Goal: Transaction & Acquisition: Purchase product/service

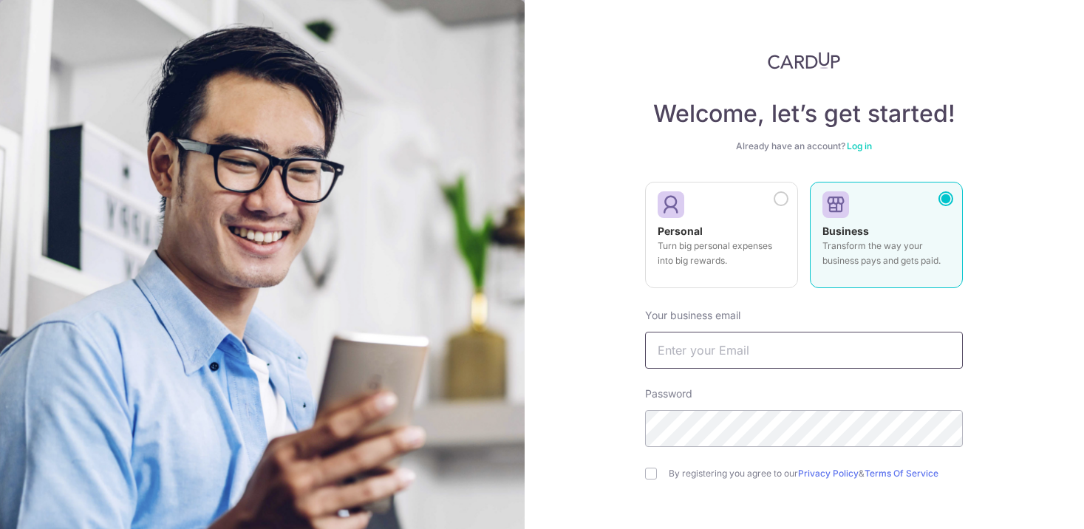
click at [821, 353] on input "text" at bounding box center [804, 350] width 318 height 37
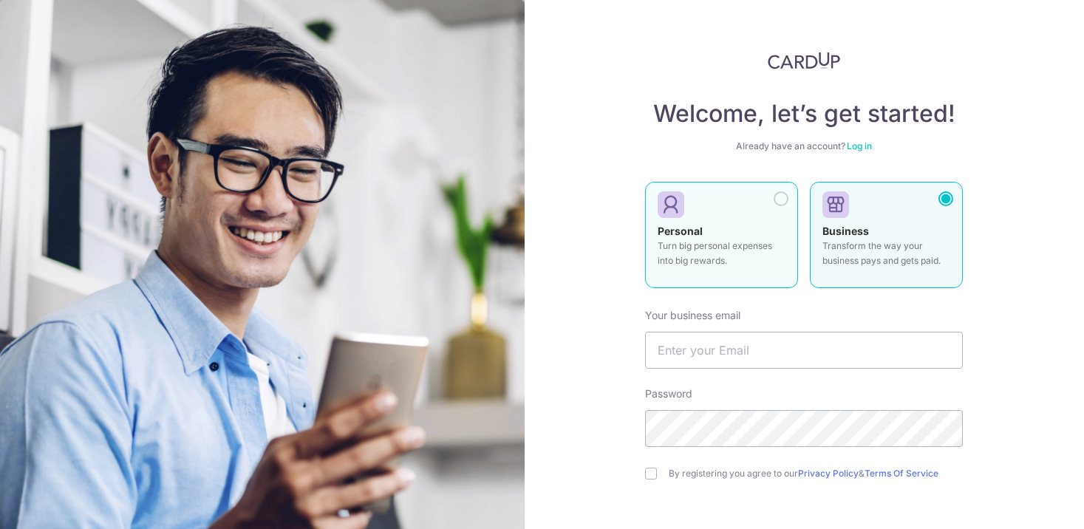
click at [778, 202] on div at bounding box center [781, 198] width 15 height 15
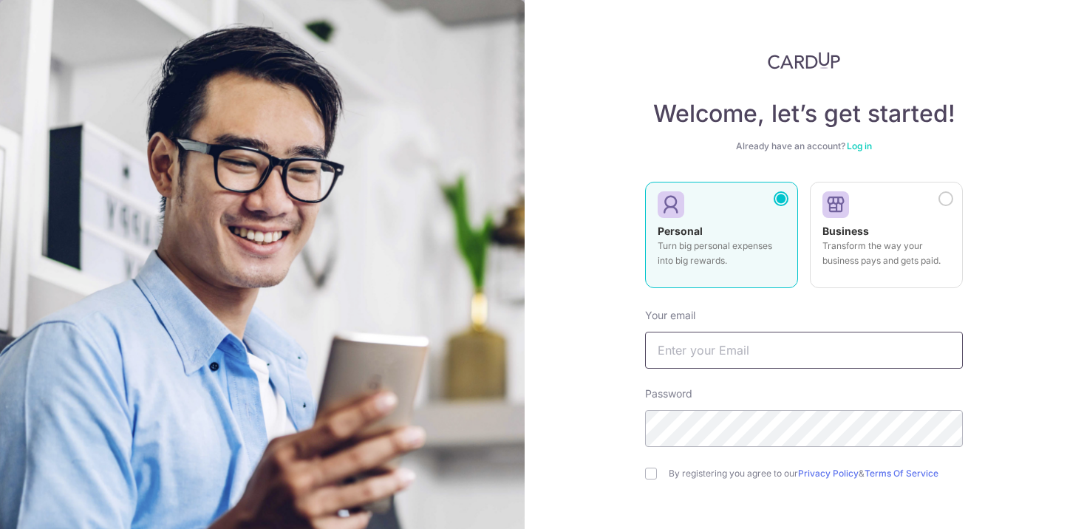
click at [743, 350] on input "text" at bounding box center [804, 350] width 318 height 37
type input "a"
type input "[EMAIL_ADDRESS][DOMAIN_NAME]"
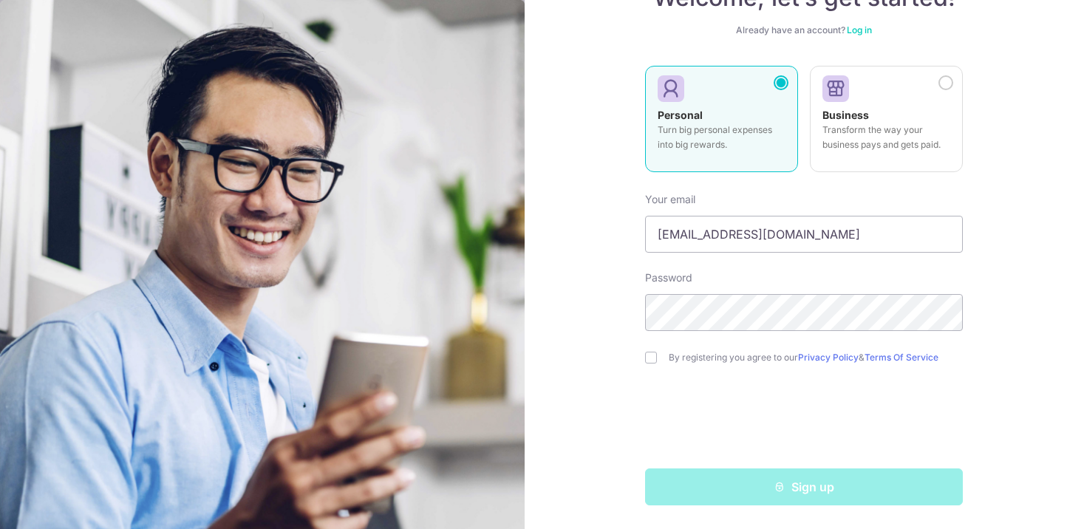
click at [655, 350] on div "By registering you agree to our Privacy Policy & Terms Of Service" at bounding box center [804, 358] width 318 height 18
click at [652, 358] on input "checkbox" at bounding box center [651, 358] width 12 height 12
checkbox input "true"
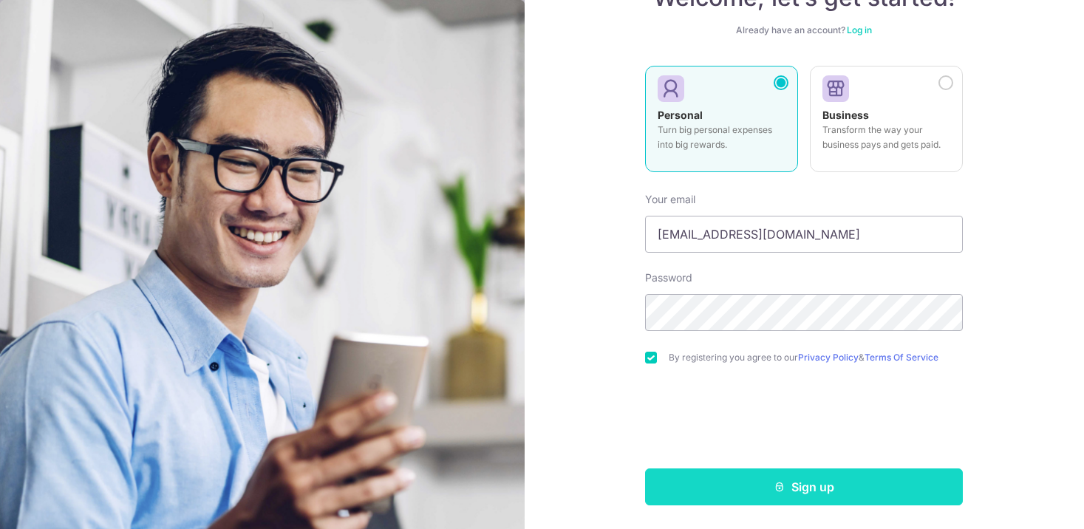
click at [712, 493] on button "Sign up" at bounding box center [804, 487] width 318 height 37
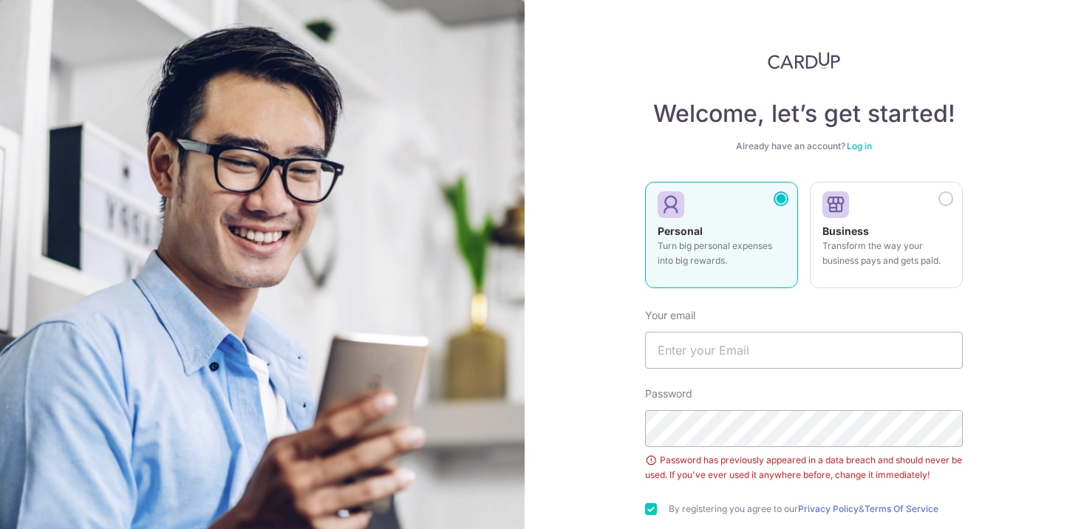
scroll to position [151, 0]
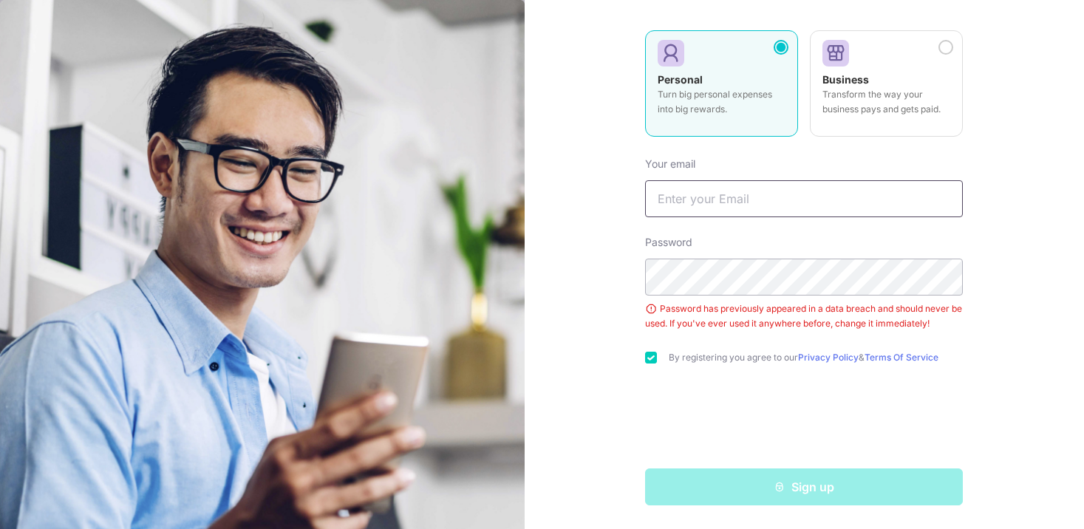
click at [698, 202] on input "text" at bounding box center [804, 198] width 318 height 37
type input "[EMAIL_ADDRESS][DOMAIN_NAME]"
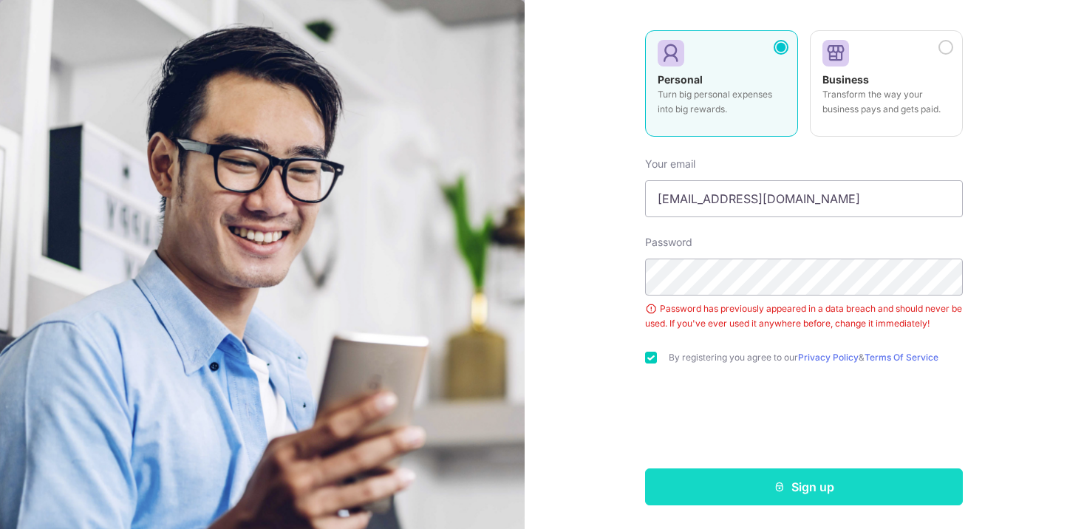
click at [732, 490] on button "Sign up" at bounding box center [804, 487] width 318 height 37
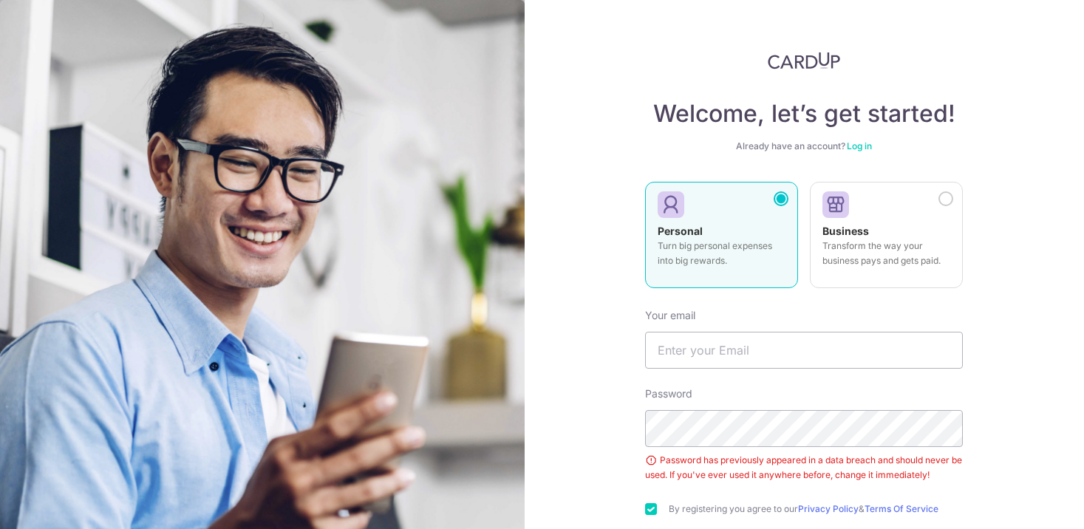
scroll to position [151, 0]
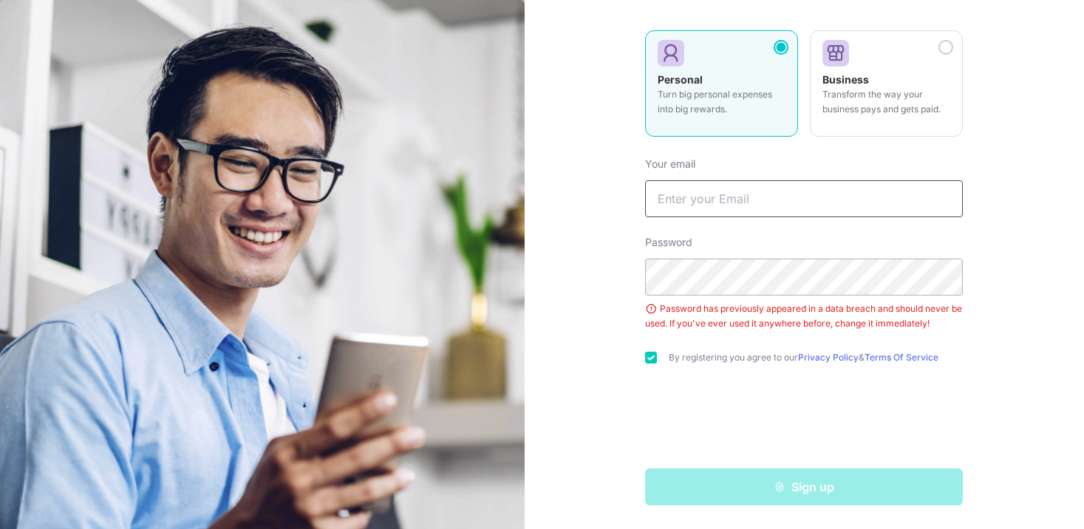
click at [701, 200] on input "text" at bounding box center [804, 198] width 318 height 37
type input "[EMAIL_ADDRESS][DOMAIN_NAME]"
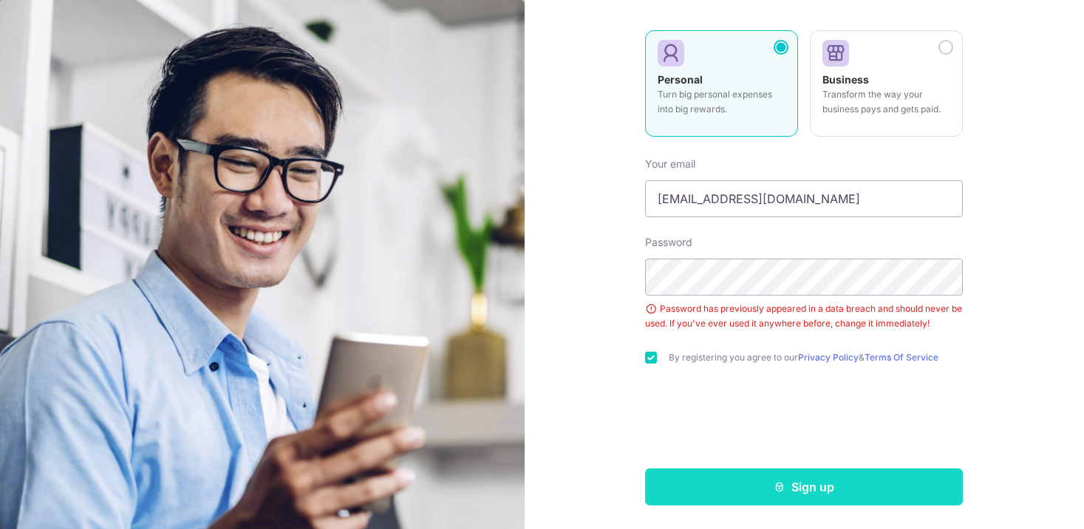
click at [707, 486] on button "Sign up" at bounding box center [804, 487] width 318 height 37
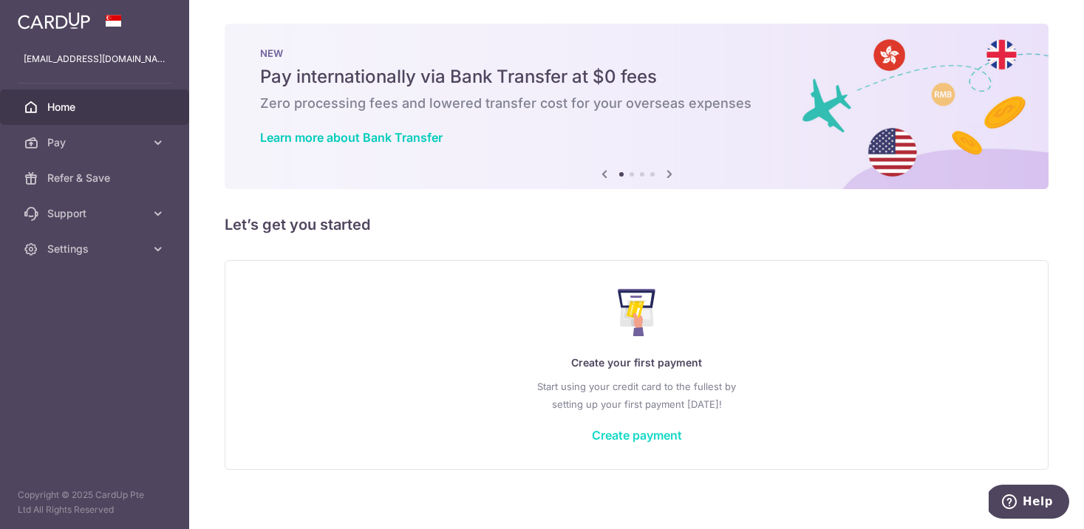
click at [630, 436] on link "Create payment" at bounding box center [637, 435] width 90 height 15
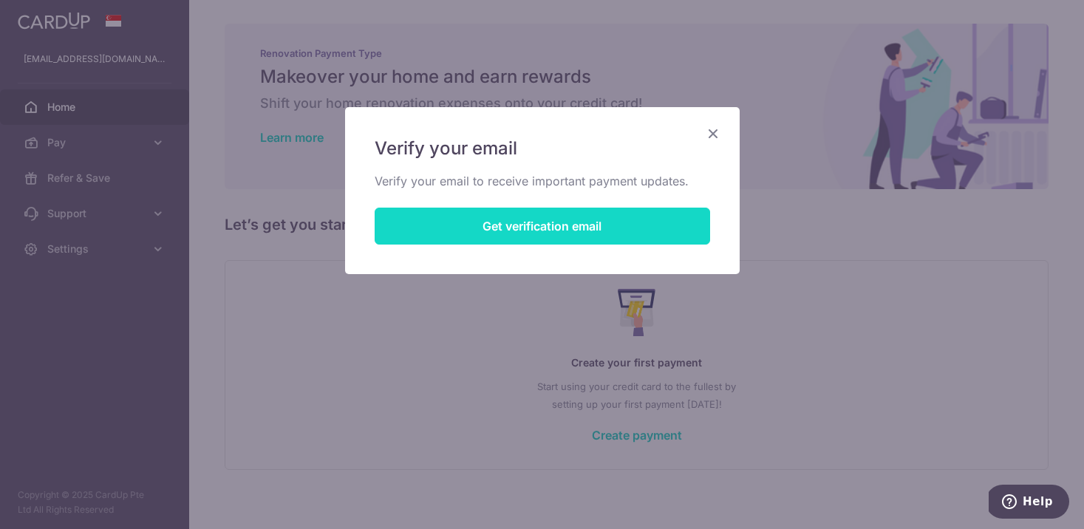
click at [572, 235] on button "Get verification email" at bounding box center [543, 226] width 336 height 37
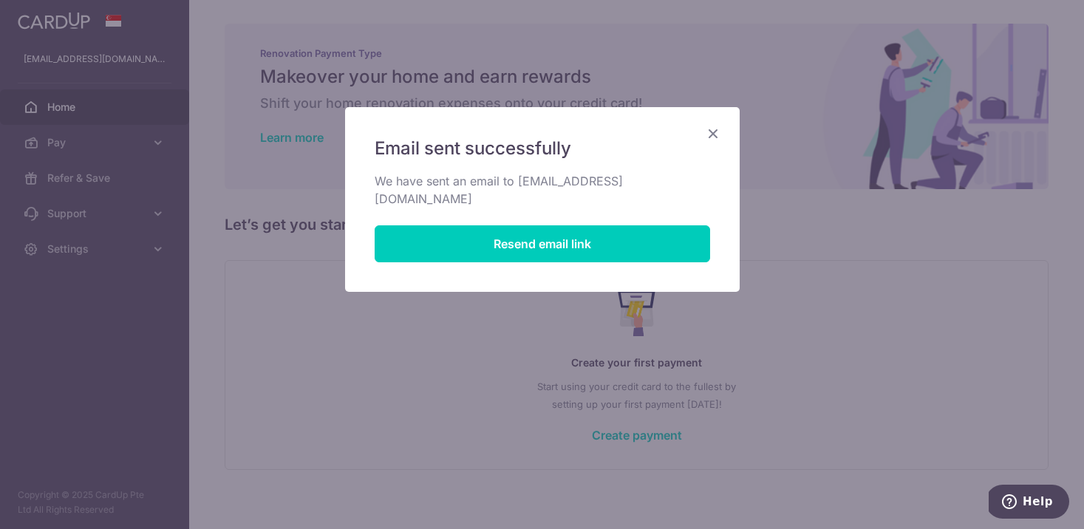
click at [709, 137] on icon "Close" at bounding box center [713, 133] width 18 height 18
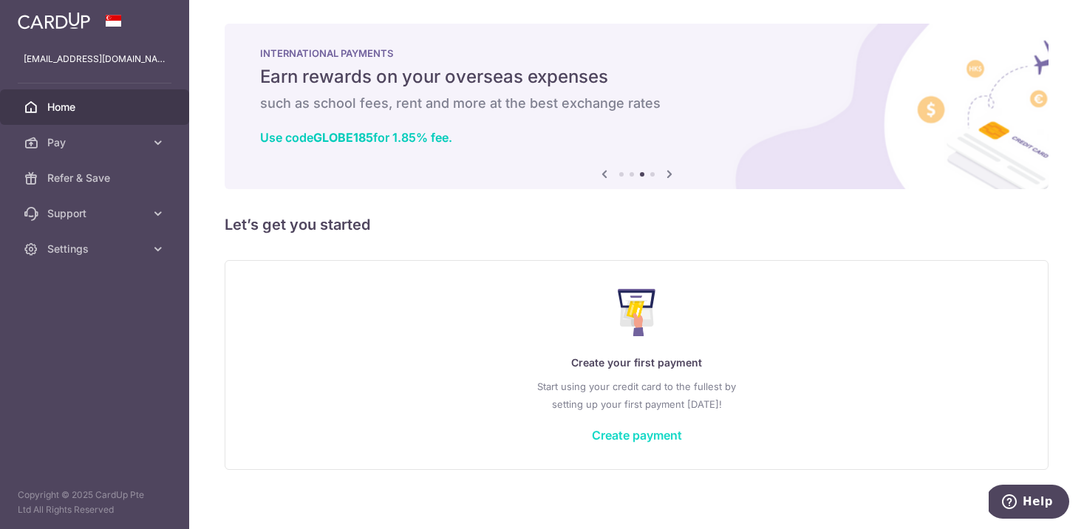
click at [638, 435] on link "Create payment" at bounding box center [637, 435] width 90 height 15
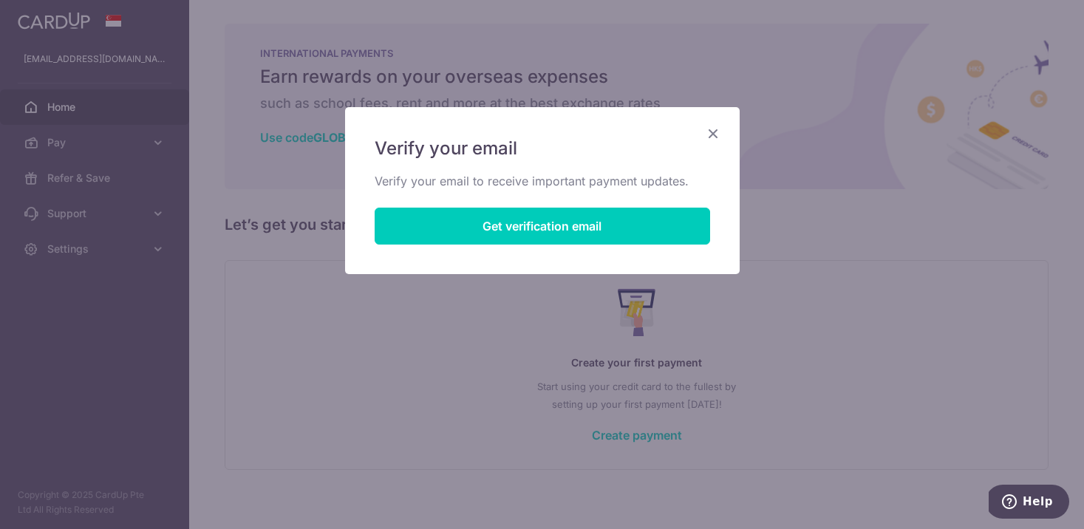
click at [709, 134] on icon "Close" at bounding box center [713, 133] width 18 height 18
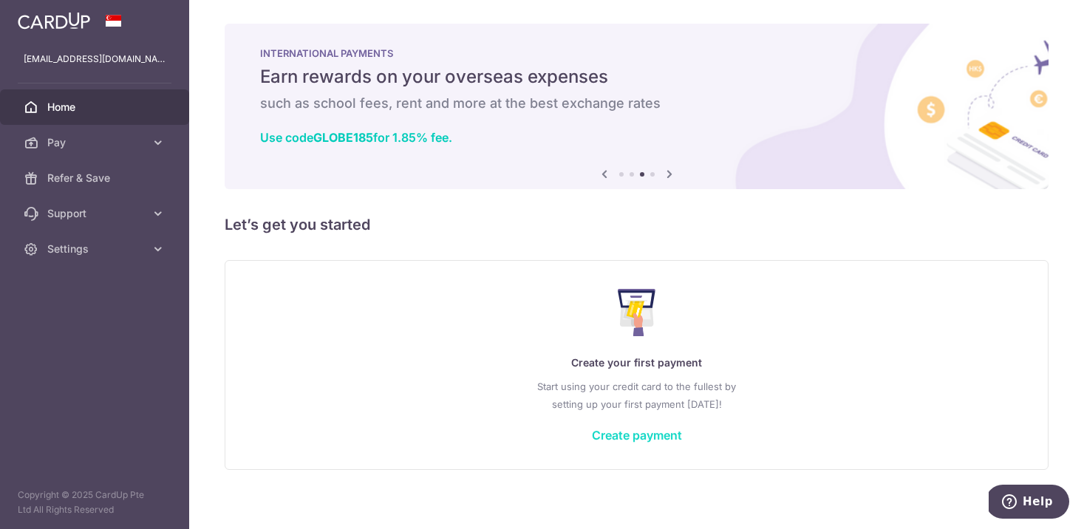
click at [639, 440] on link "Create payment" at bounding box center [637, 435] width 90 height 15
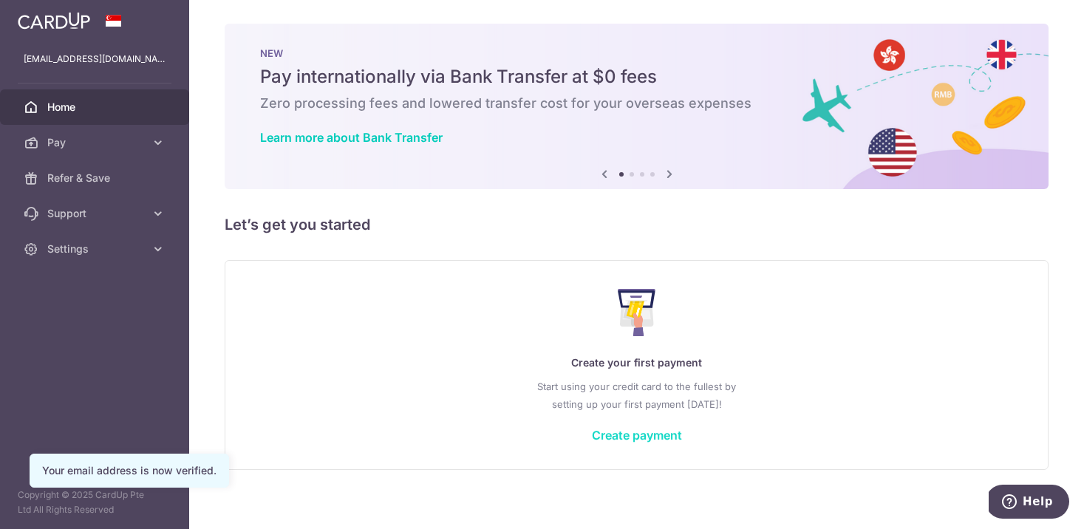
click at [650, 434] on link "Create payment" at bounding box center [637, 435] width 90 height 15
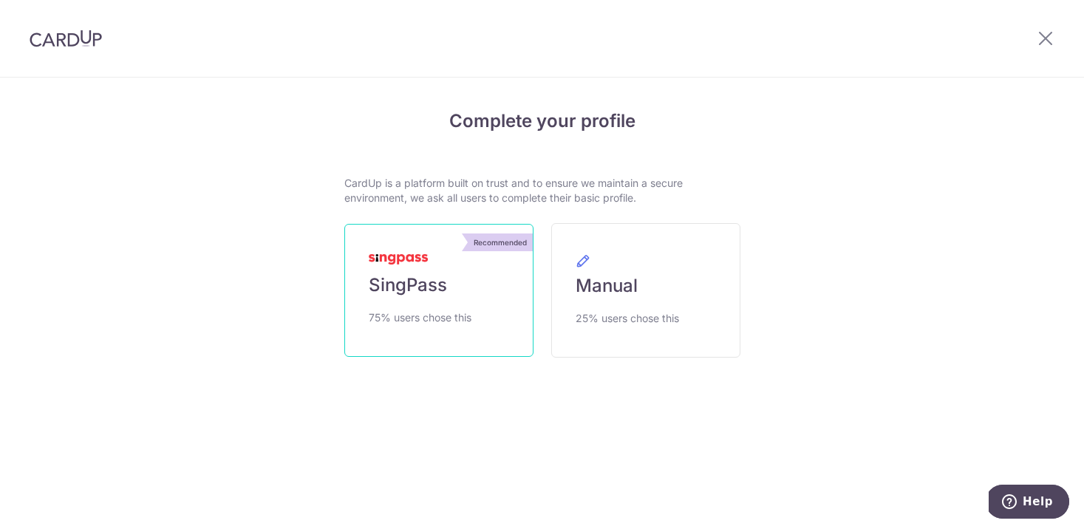
click at [497, 308] on link "Recommended SingPass 75% users chose this" at bounding box center [438, 290] width 189 height 133
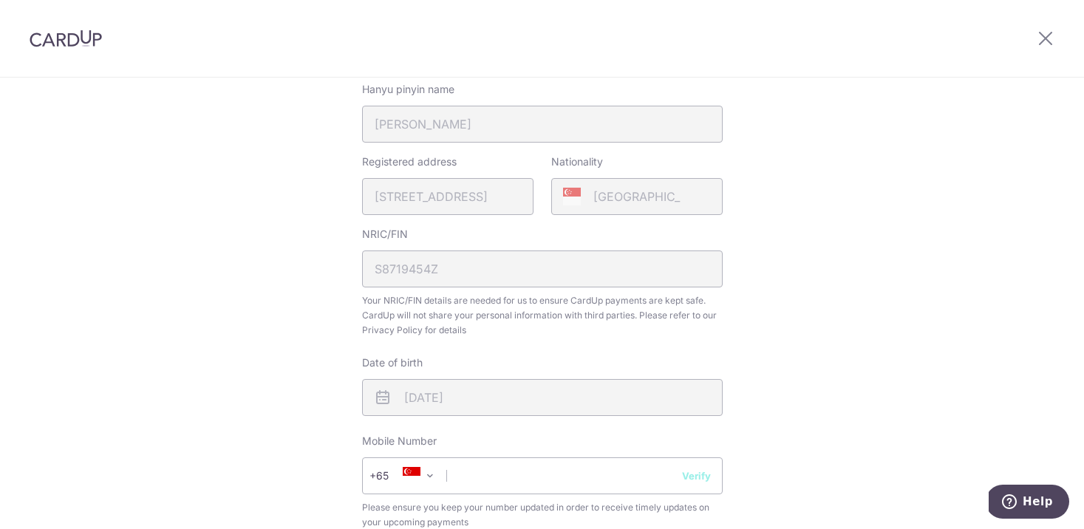
scroll to position [371, 0]
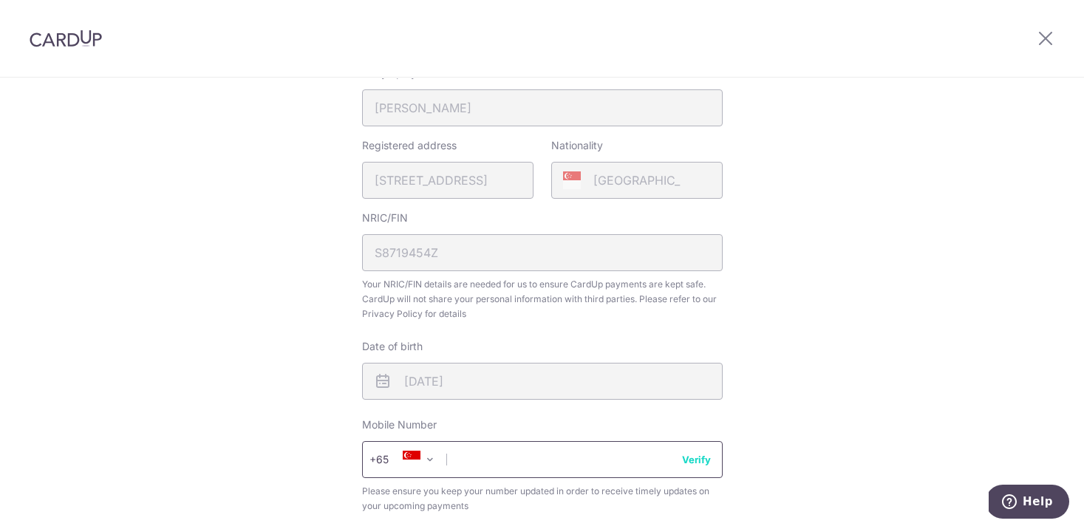
click at [615, 470] on input "text" at bounding box center [542, 459] width 361 height 37
type input "91881681"
click at [698, 462] on button "Verify" at bounding box center [696, 459] width 29 height 15
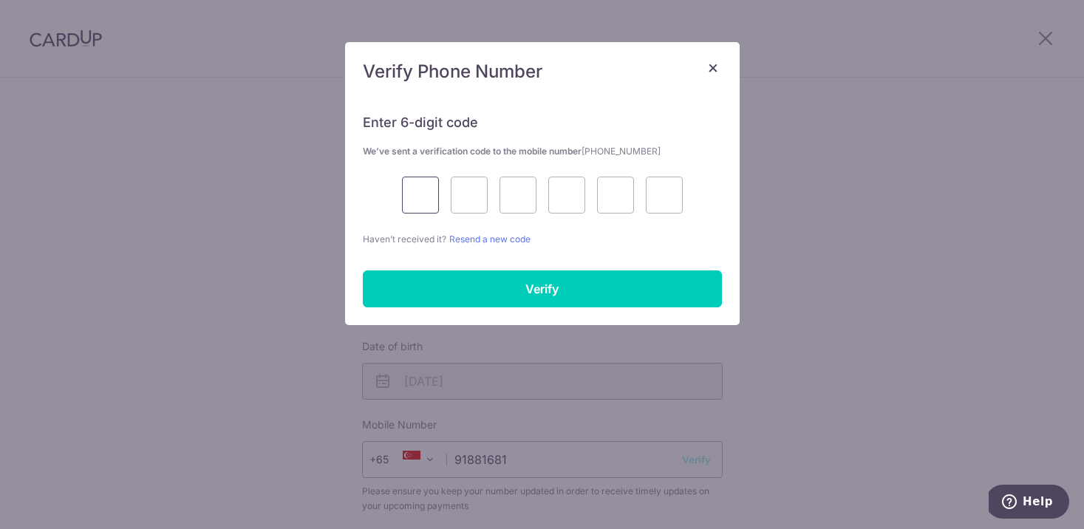
click at [404, 195] on input "text" at bounding box center [420, 195] width 37 height 37
type input "7"
type input "2"
type input "5"
type input "4"
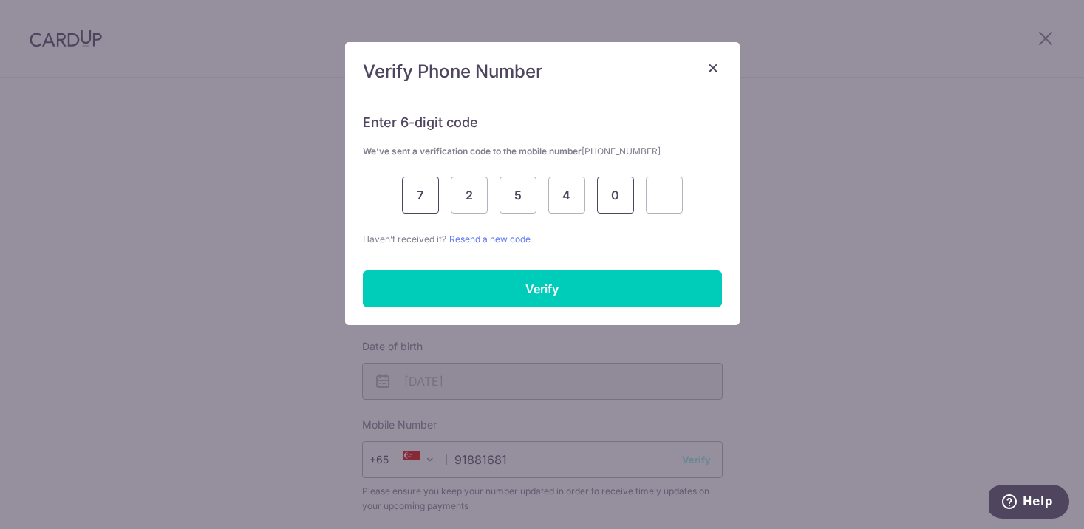
type input "0"
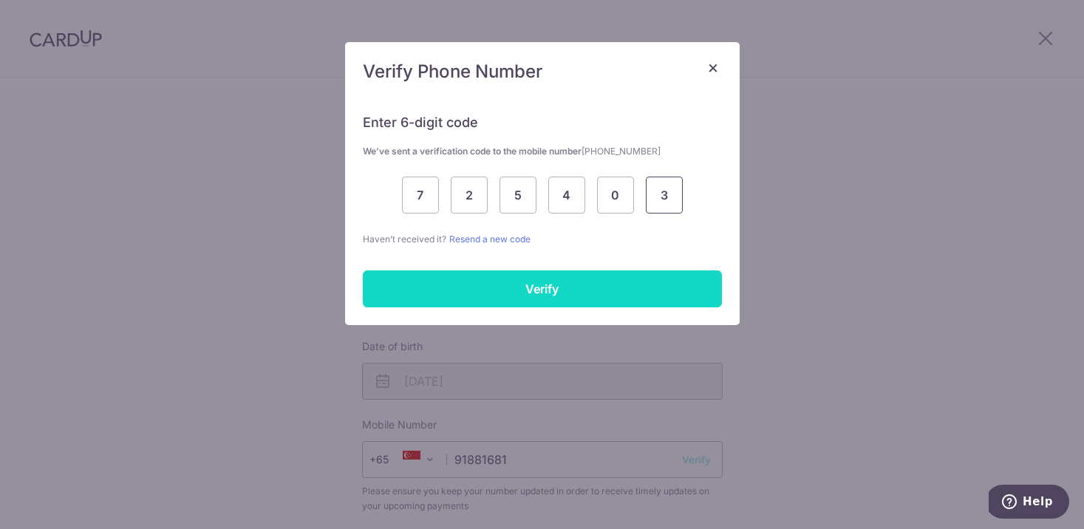
type input "3"
click at [417, 279] on input "Verify" at bounding box center [542, 288] width 359 height 37
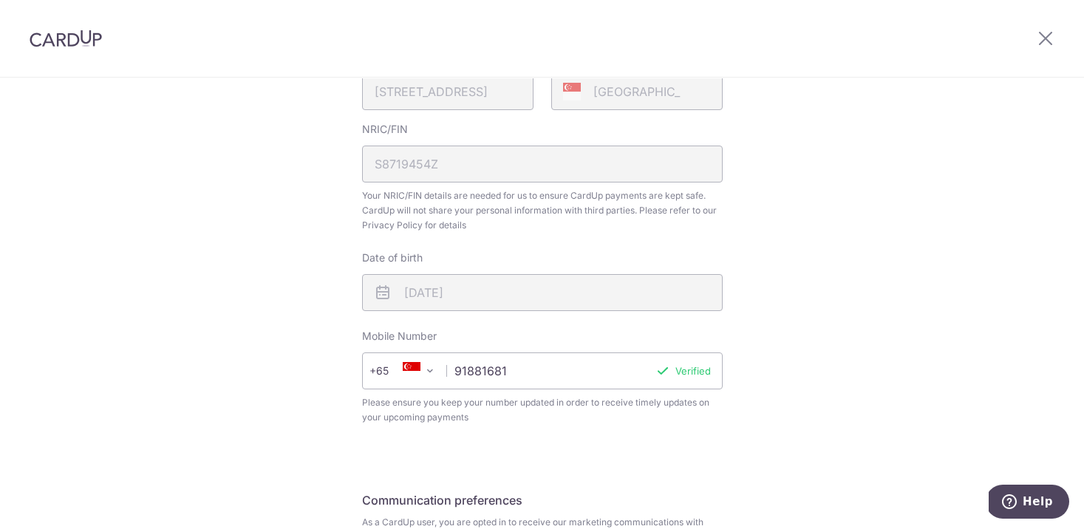
scroll to position [626, 0]
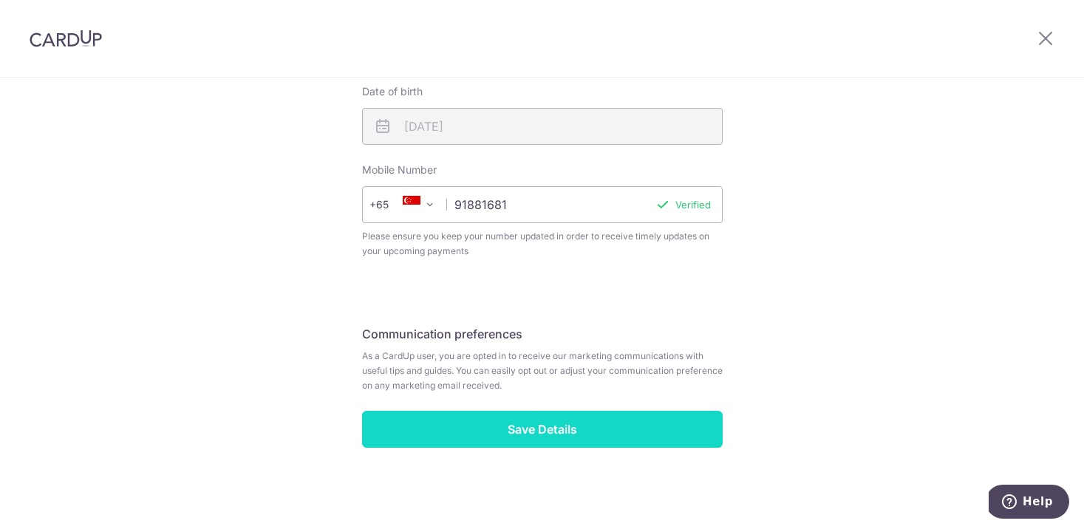
click at [454, 440] on input "Save Details" at bounding box center [542, 429] width 361 height 37
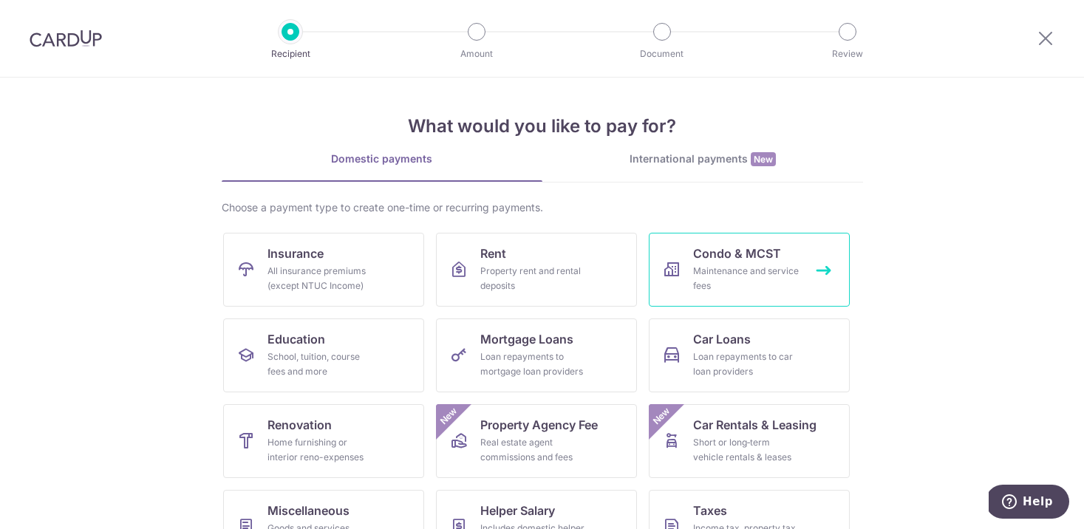
click at [738, 269] on div "Maintenance and service fees" at bounding box center [746, 279] width 106 height 30
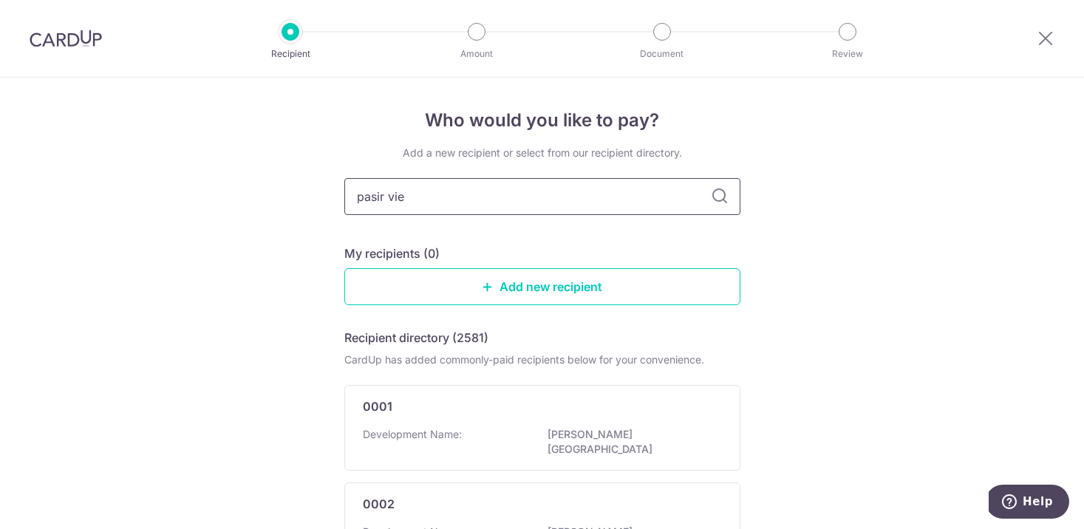
type input "pasir view"
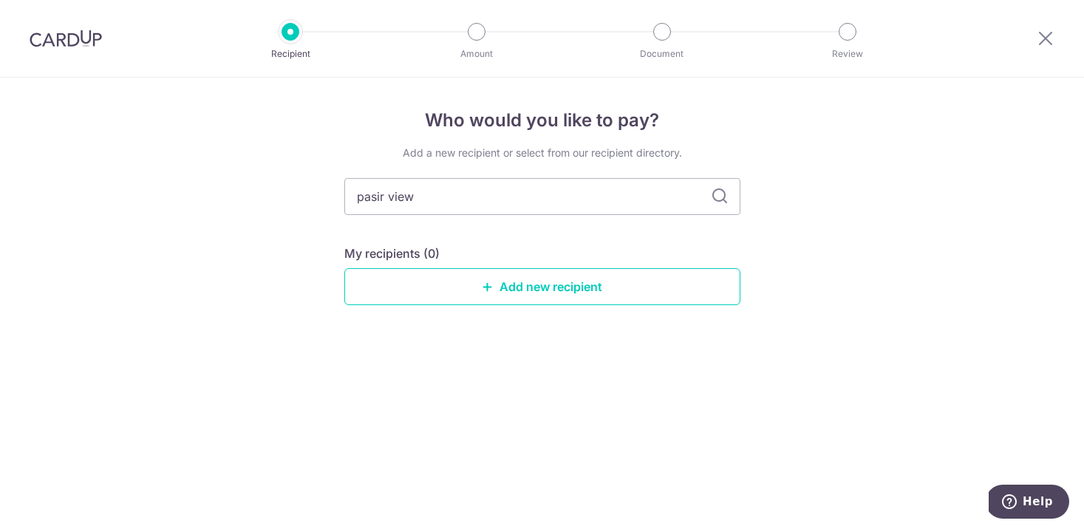
click at [721, 195] on icon at bounding box center [720, 197] width 18 height 18
click at [638, 273] on link "Add new recipient" at bounding box center [542, 286] width 396 height 37
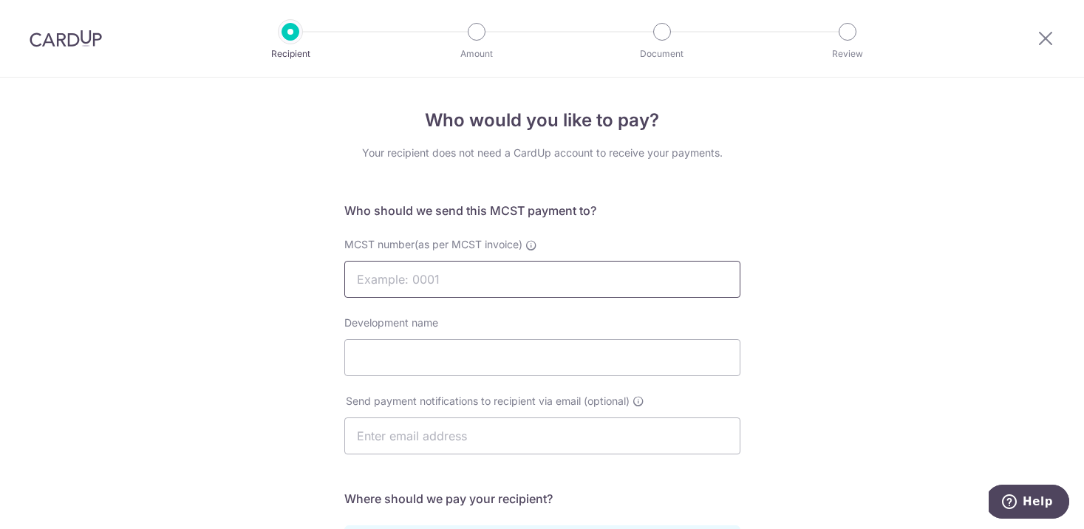
click at [638, 273] on input "MCST number(as per MCST invoice)" at bounding box center [542, 279] width 396 height 37
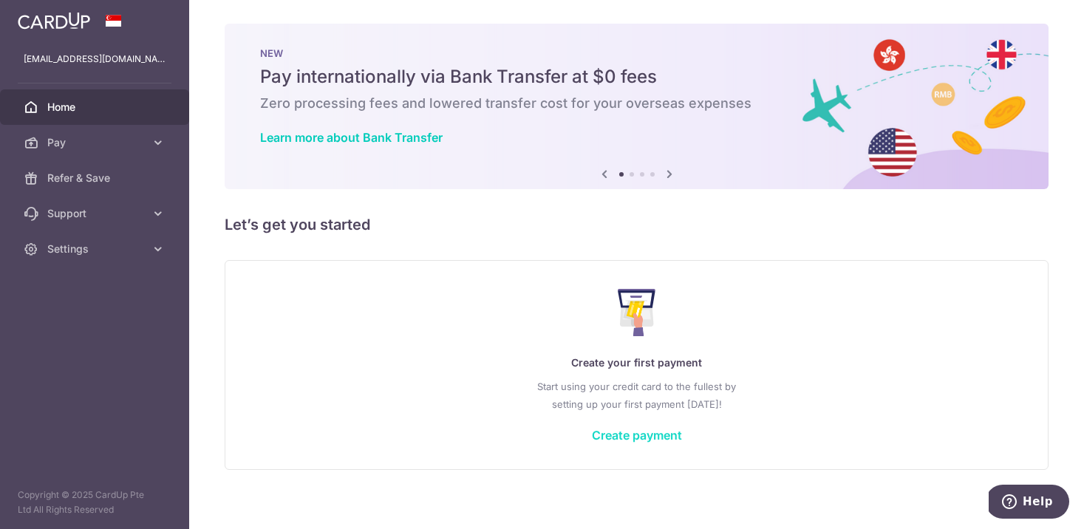
click at [670, 430] on link "Create payment" at bounding box center [637, 435] width 90 height 15
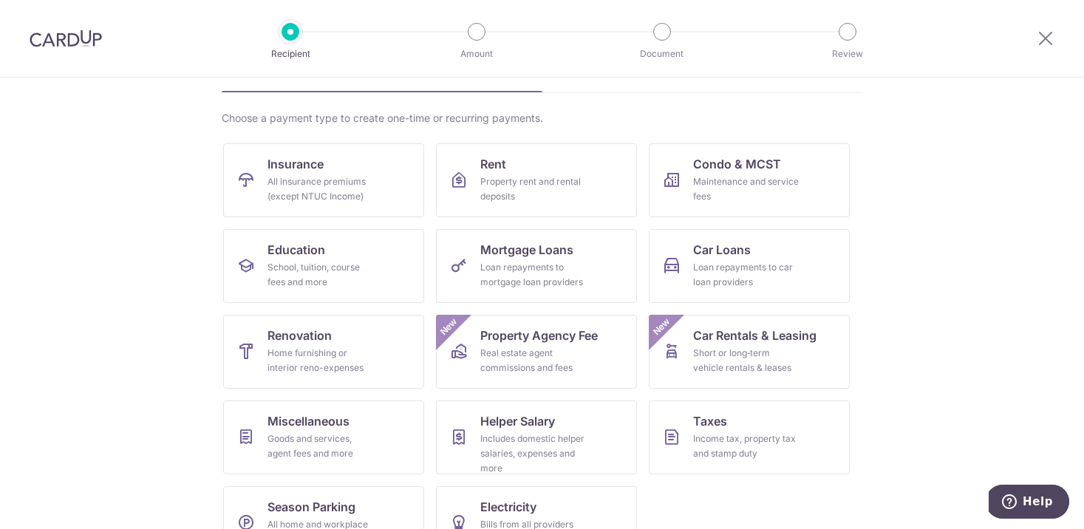
scroll to position [132, 0]
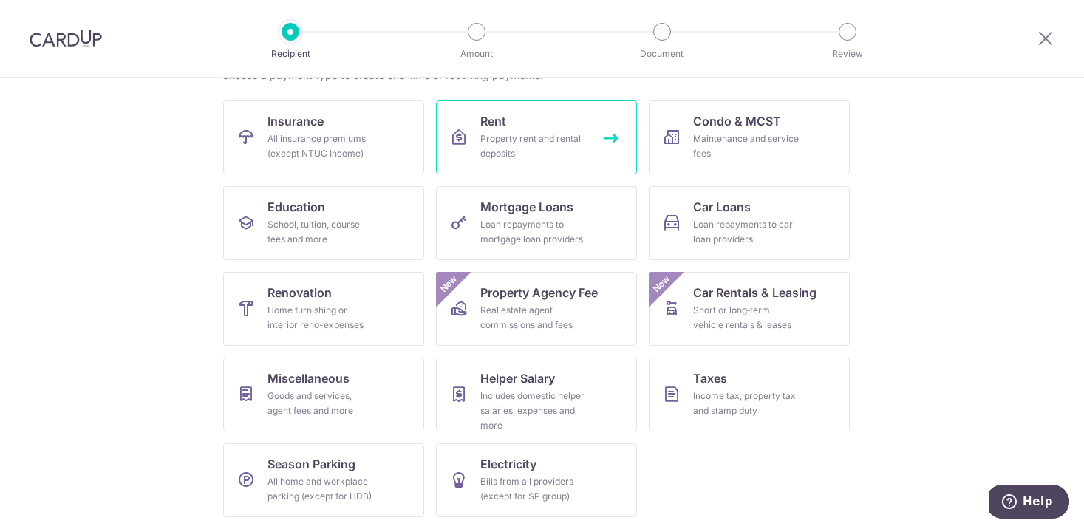
click at [518, 132] on div "Property rent and rental deposits" at bounding box center [533, 147] width 106 height 30
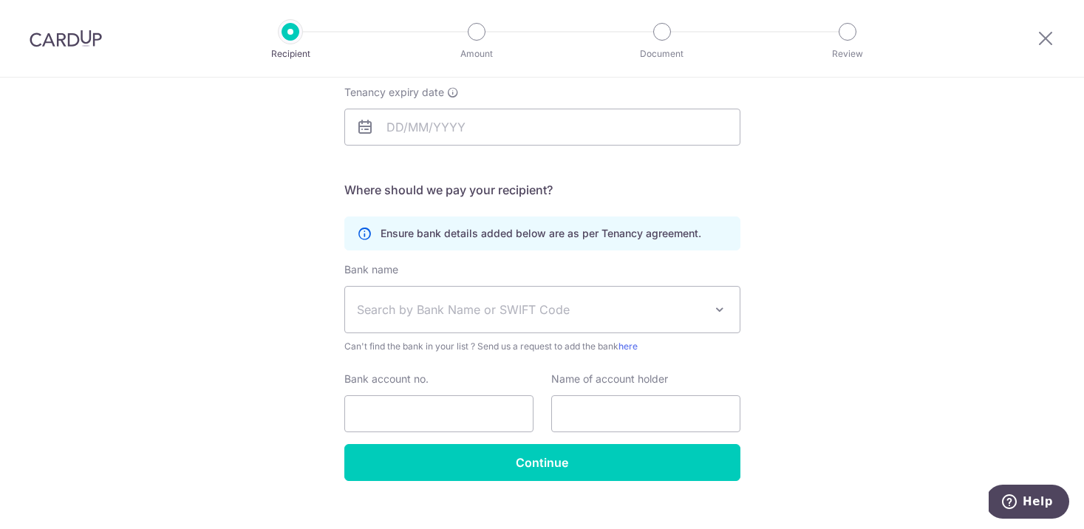
scroll to position [252, 0]
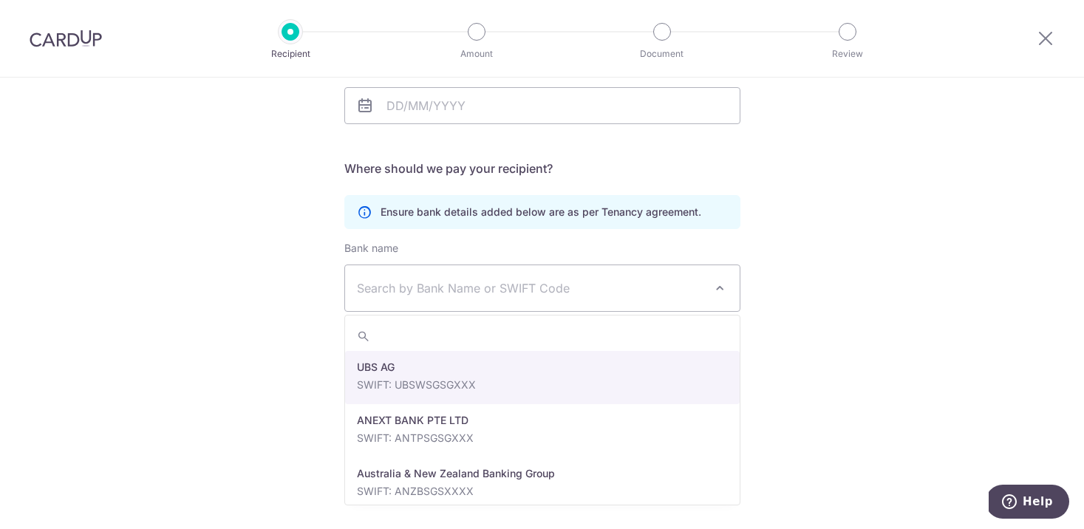
click at [498, 291] on span "Search by Bank Name or SWIFT Code" at bounding box center [530, 288] width 347 height 18
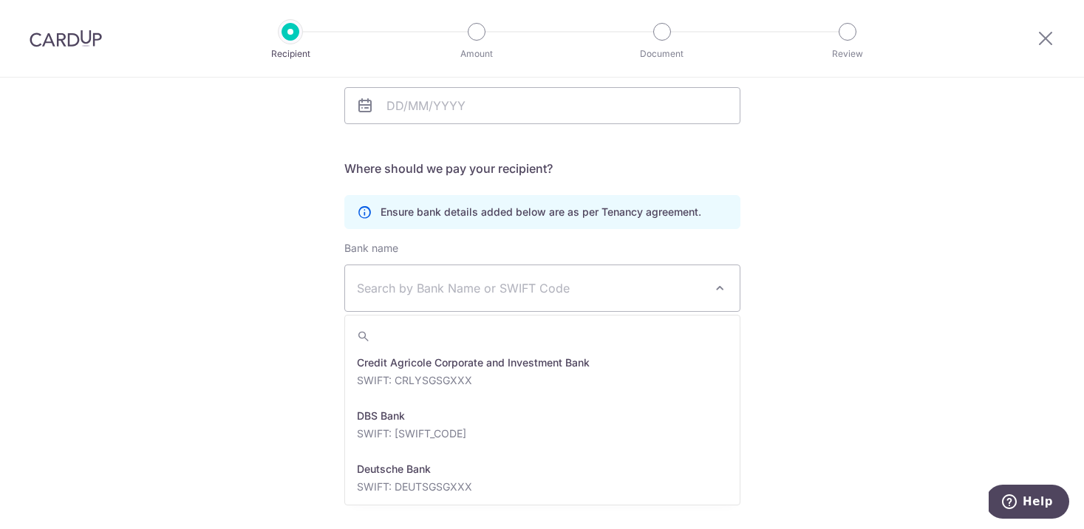
scroll to position [1365, 0]
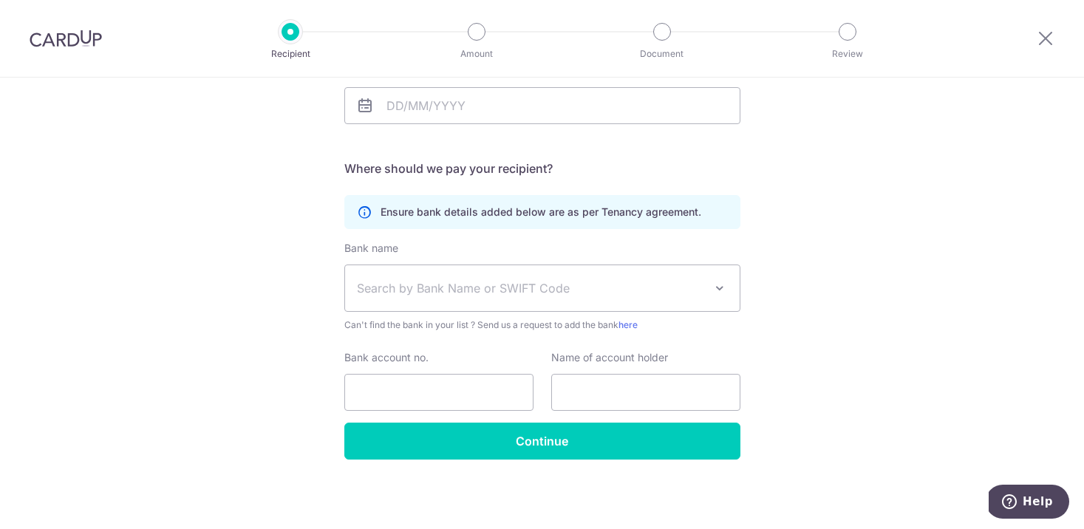
click at [214, 384] on div "Who would you like to pay? Your recipient does not need a CardUp account to rec…" at bounding box center [542, 178] width 1084 height 704
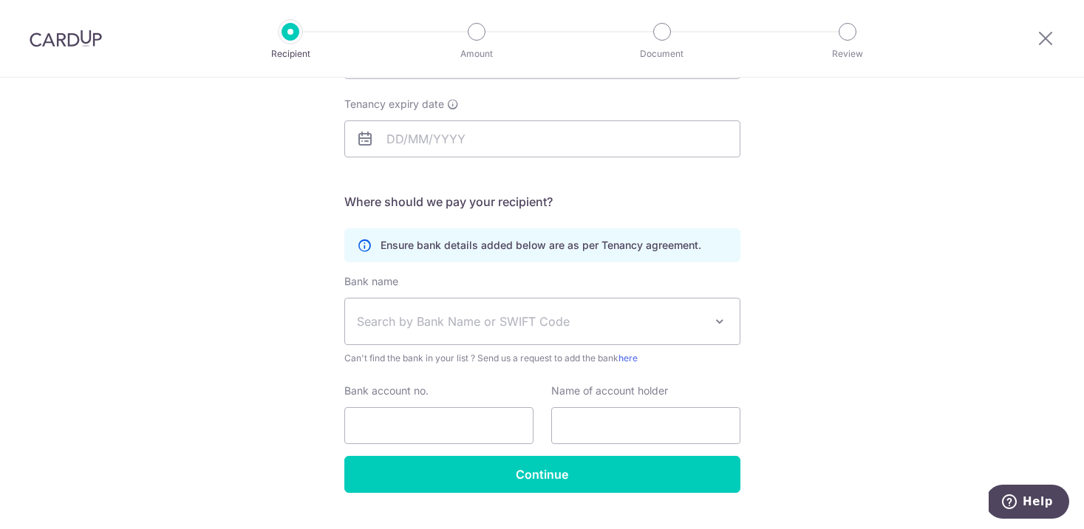
scroll to position [252, 0]
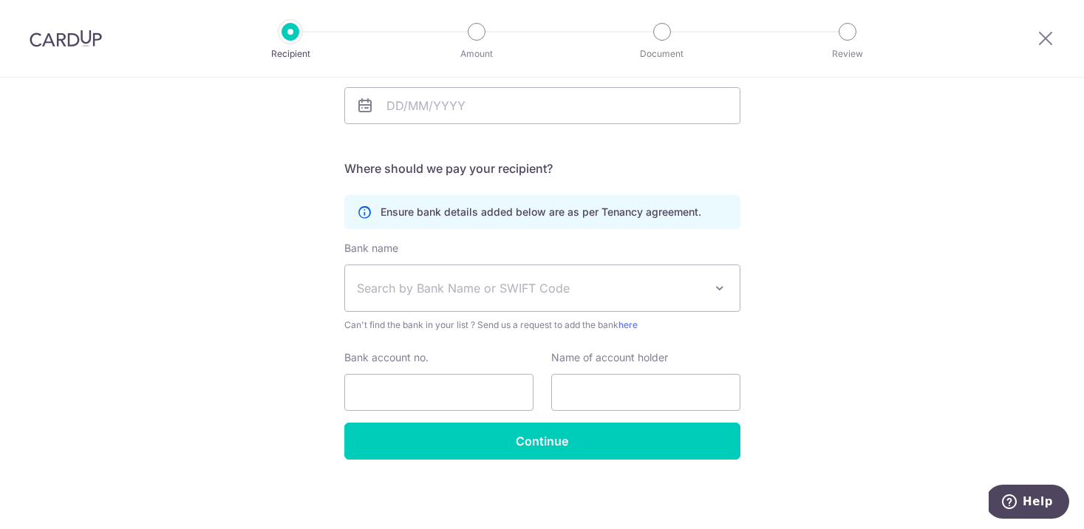
click at [436, 302] on span "Search by Bank Name or SWIFT Code" at bounding box center [542, 288] width 395 height 46
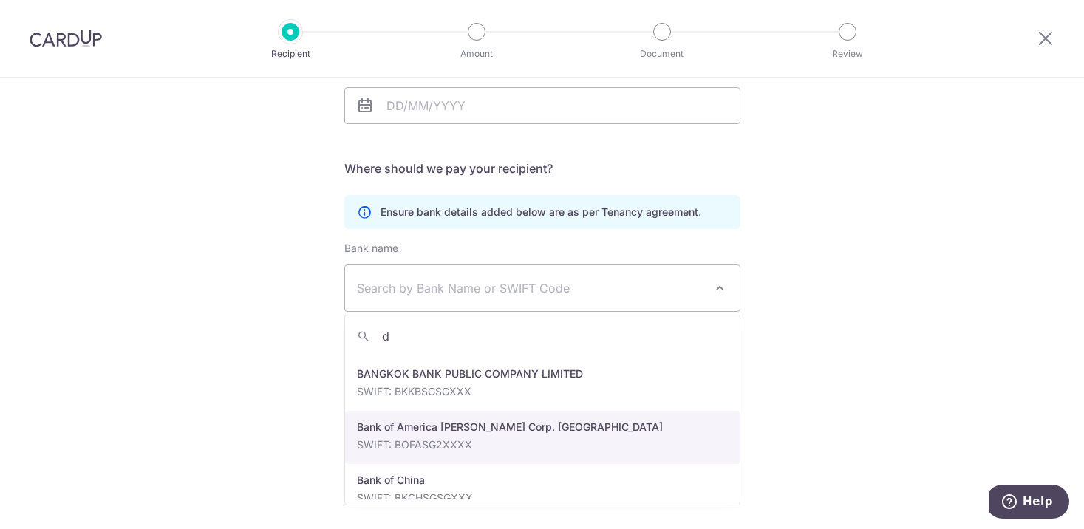
scroll to position [0, 0]
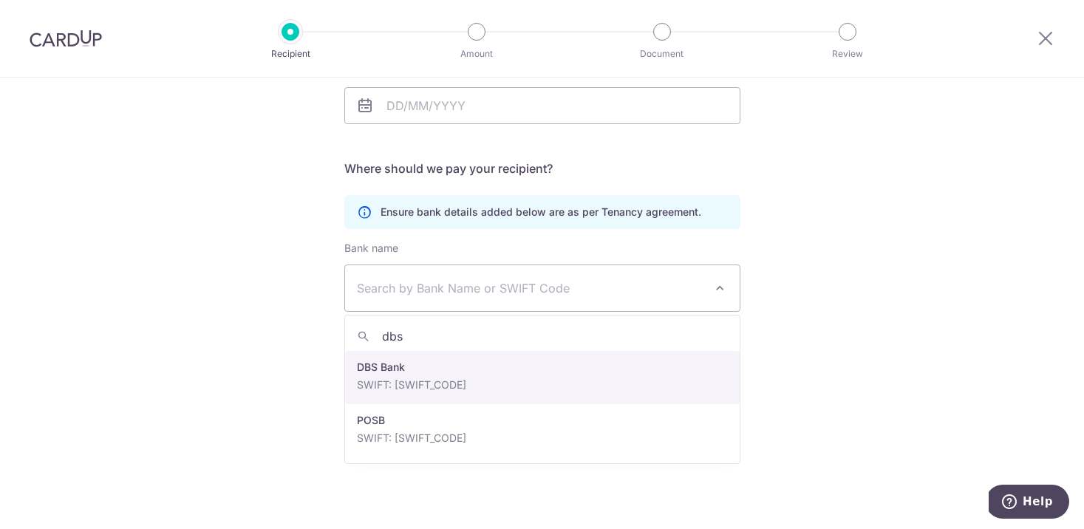
type input "dbs"
select select "6"
